Goal: Information Seeking & Learning: Learn about a topic

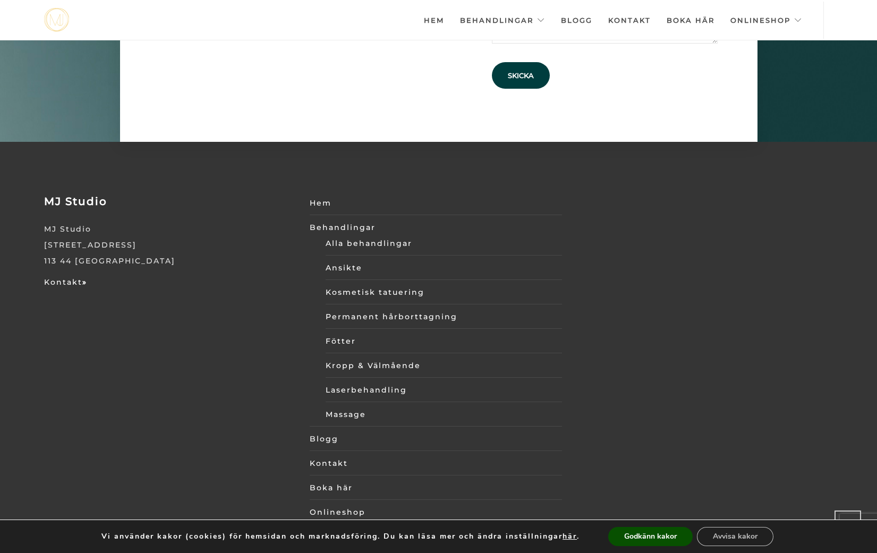
scroll to position [3703, 0]
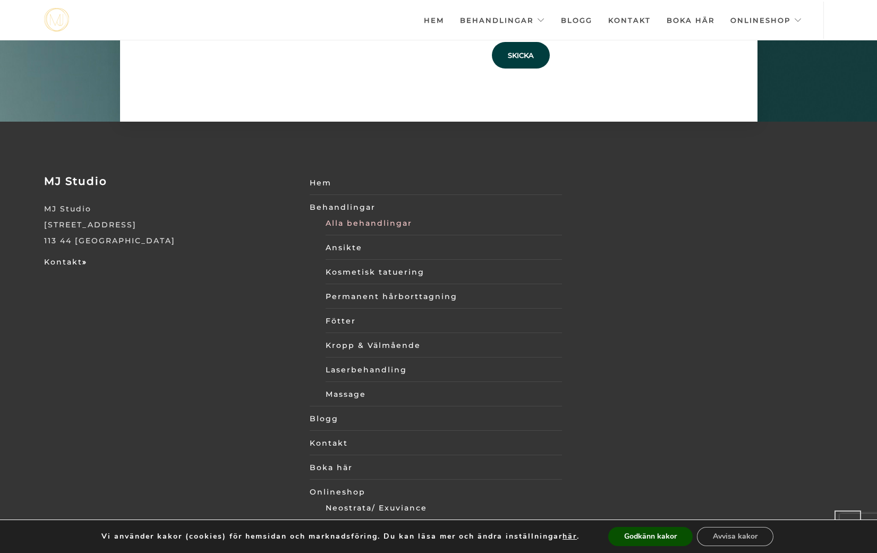
click at [353, 215] on link "Alla behandlingar" at bounding box center [444, 223] width 236 height 16
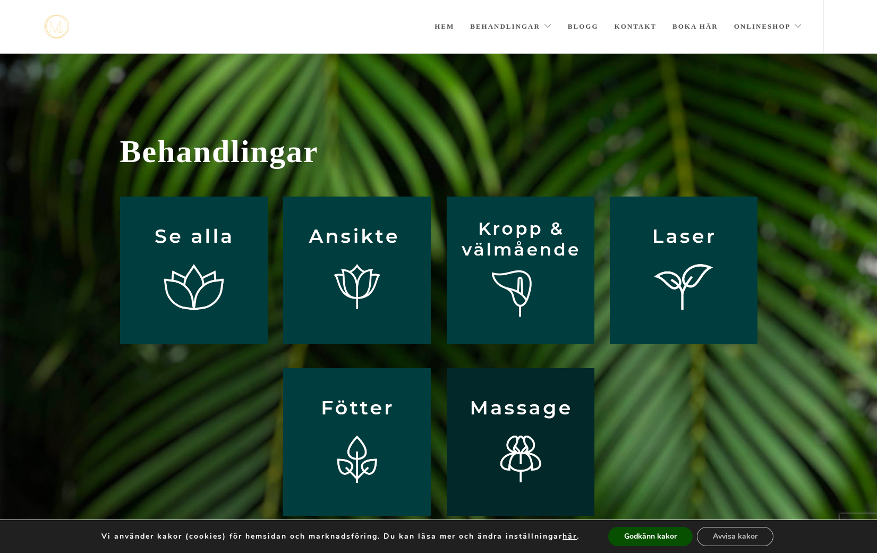
click at [522, 438] on img at bounding box center [521, 442] width 148 height 148
click at [502, 406] on img at bounding box center [521, 442] width 148 height 148
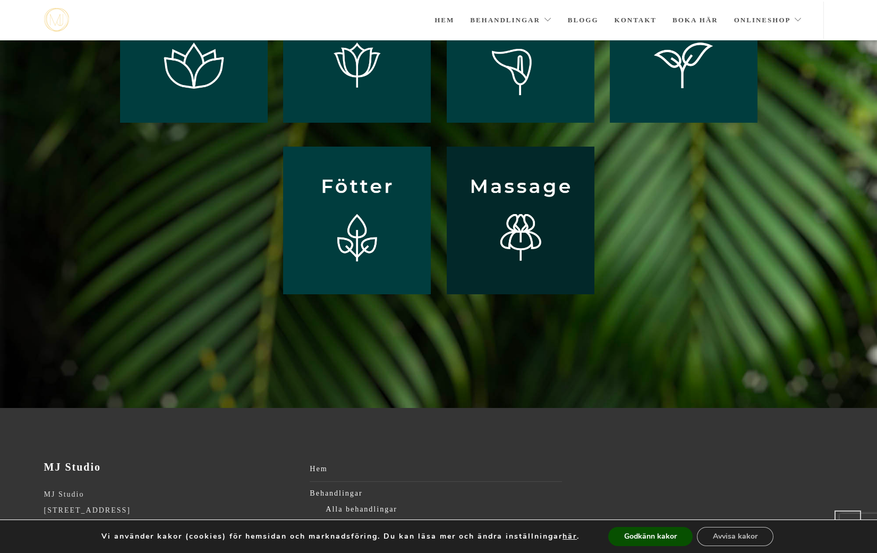
scroll to position [232, 0]
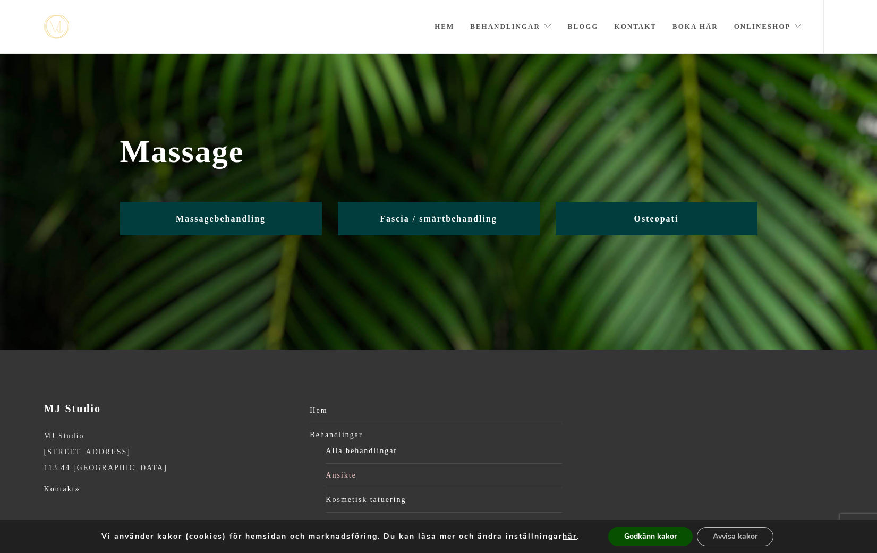
click at [335, 473] on link "Ansikte" at bounding box center [444, 476] width 236 height 16
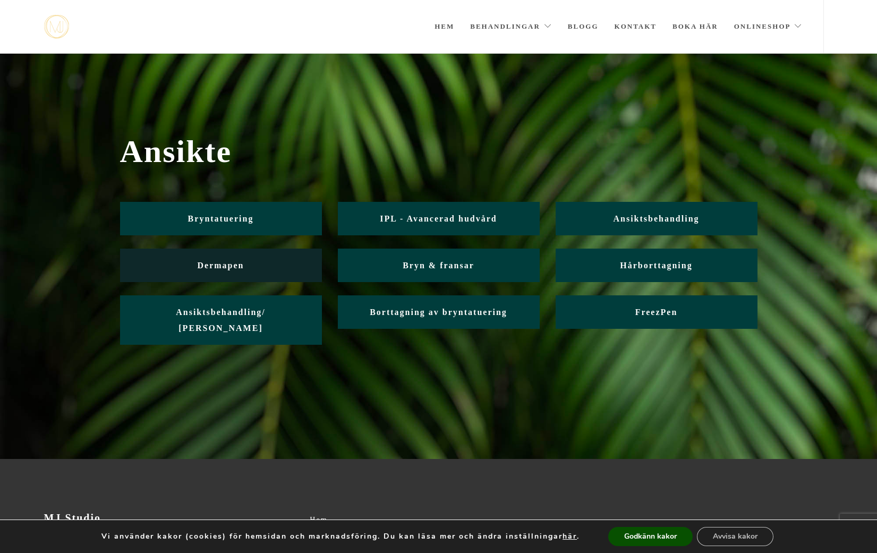
click at [200, 264] on span "Dermapen" at bounding box center [221, 265] width 47 height 9
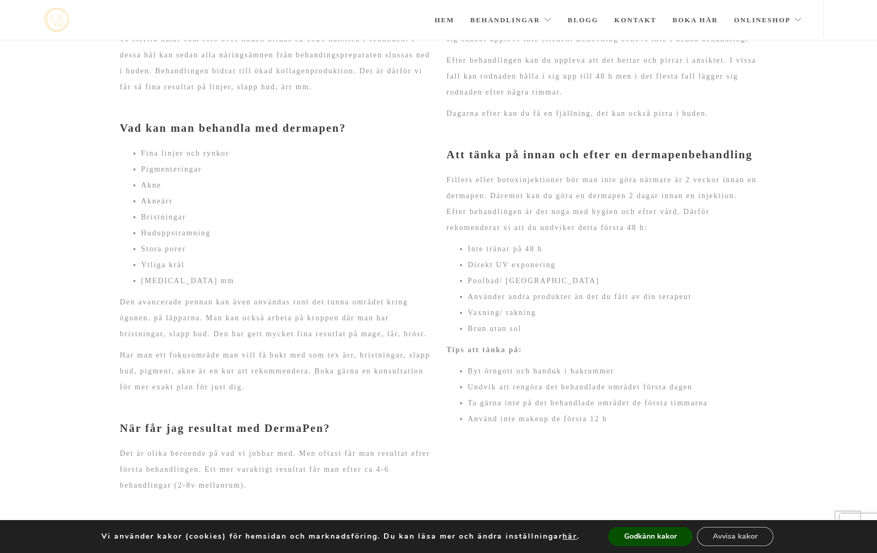
scroll to position [479, 0]
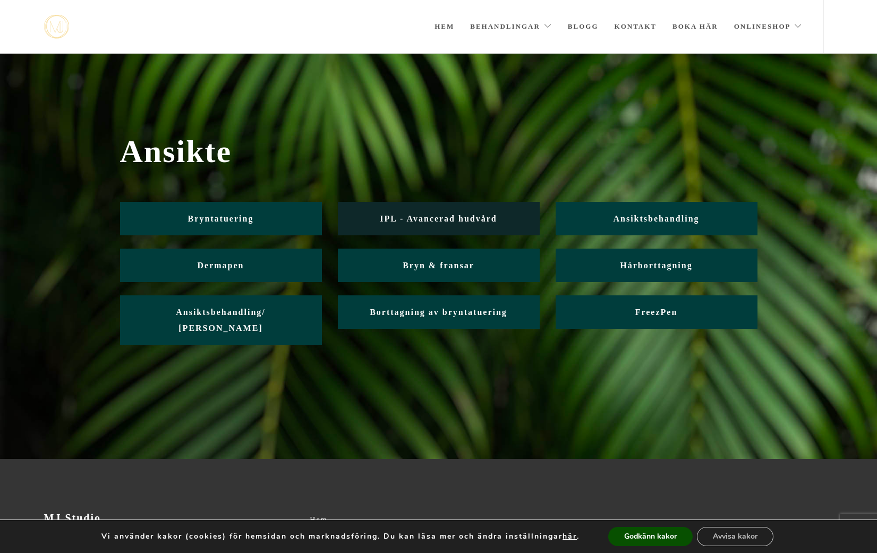
click at [454, 223] on span "IPL - Avancerad hudvård" at bounding box center [438, 218] width 117 height 9
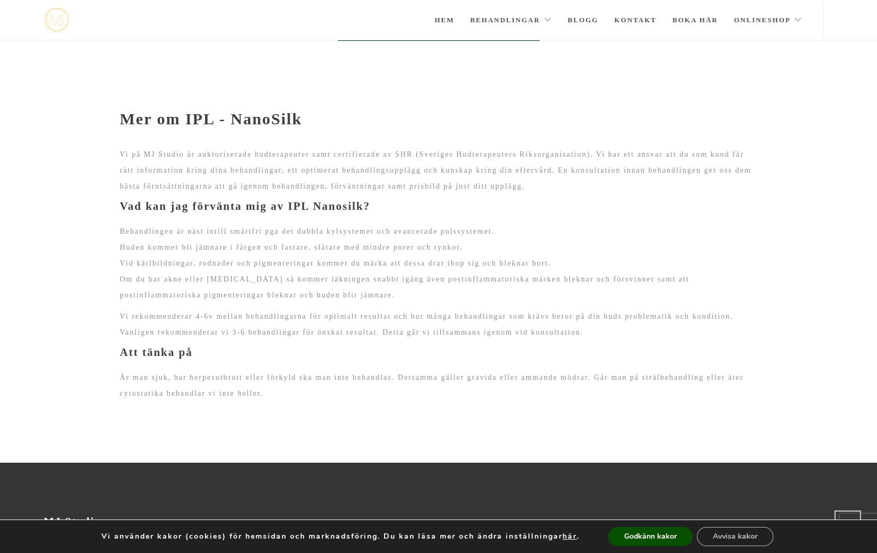
scroll to position [808, 0]
